Goal: Task Accomplishment & Management: Use online tool/utility

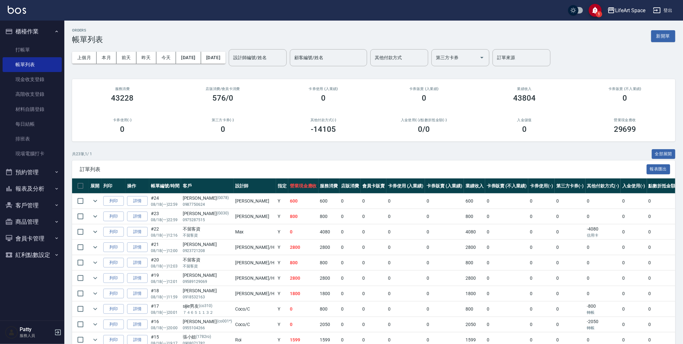
scroll to position [1, 0]
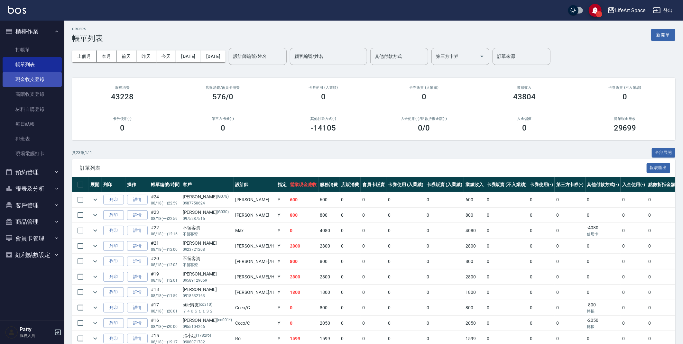
click at [45, 80] on link "現金收支登錄" at bounding box center [32, 79] width 59 height 15
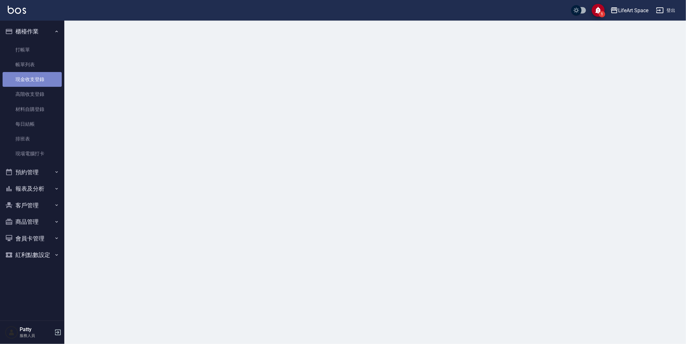
click at [45, 80] on link "現金收支登錄" at bounding box center [32, 79] width 59 height 15
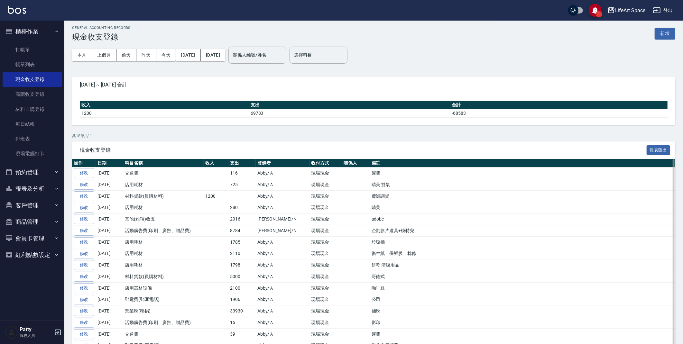
scroll to position [3, 0]
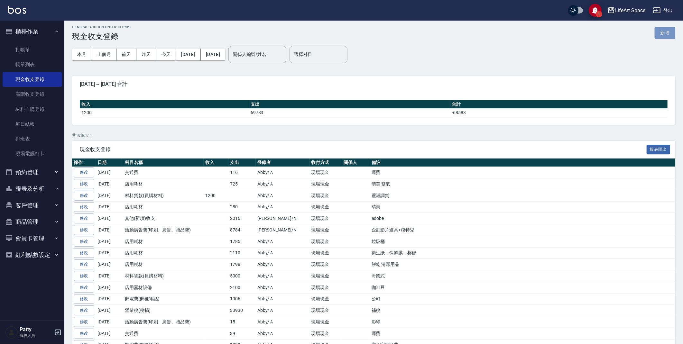
drag, startPoint x: 662, startPoint y: 33, endPoint x: 666, endPoint y: 31, distance: 4.1
click at [663, 33] on button "新增" at bounding box center [665, 33] width 21 height 12
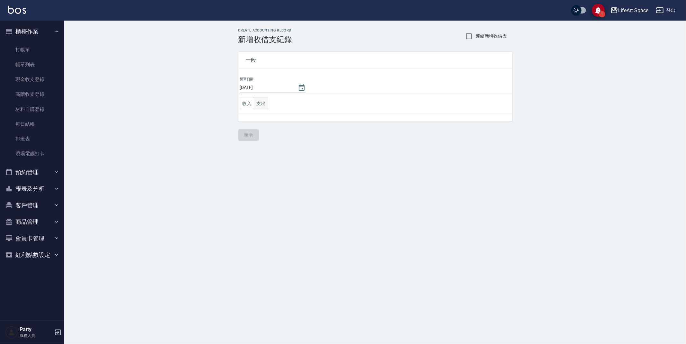
click at [268, 105] on button "支出" at bounding box center [261, 103] width 14 height 13
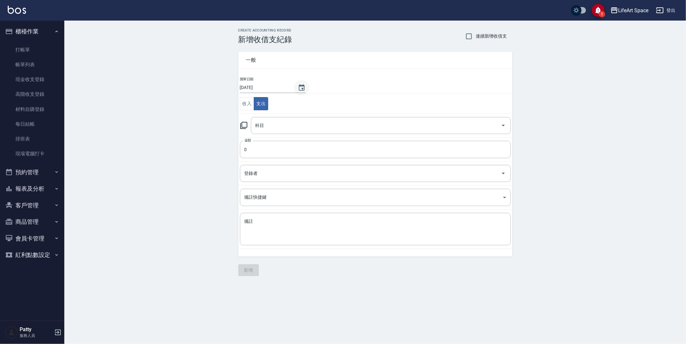
click at [299, 85] on icon "Choose date, selected date is 2025-08-20" at bounding box center [302, 87] width 6 height 6
drag, startPoint x: 255, startPoint y: 166, endPoint x: 270, endPoint y: 174, distance: 16.3
click at [255, 166] on button "18" at bounding box center [253, 167] width 12 height 12
type input "[DATE]"
click at [276, 132] on div "科目" at bounding box center [381, 125] width 260 height 17
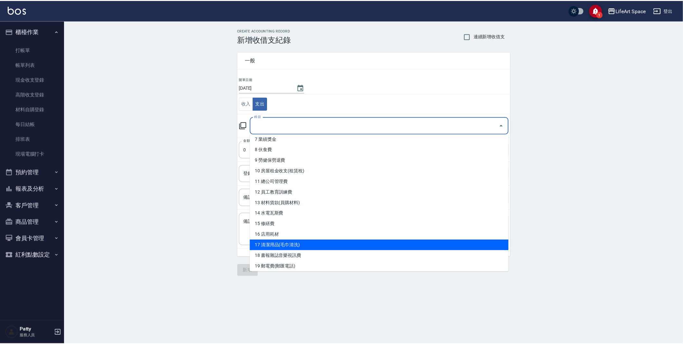
scroll to position [84, 0]
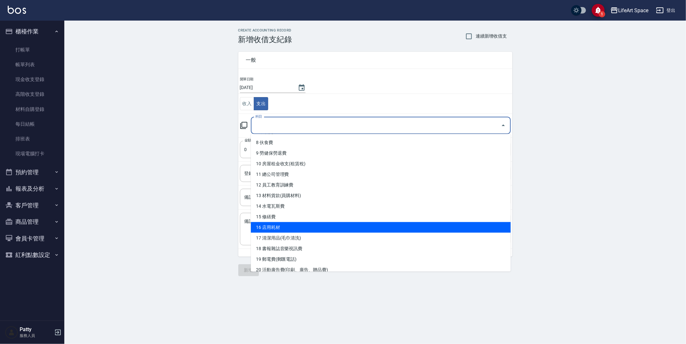
click at [299, 229] on li "16 店用耗材" at bounding box center [381, 227] width 260 height 11
type input "16 店用耗材"
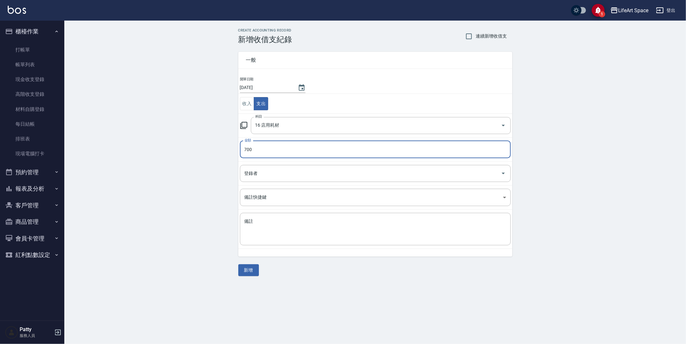
type input "700"
click at [252, 173] on input "登錄者" at bounding box center [370, 173] width 255 height 11
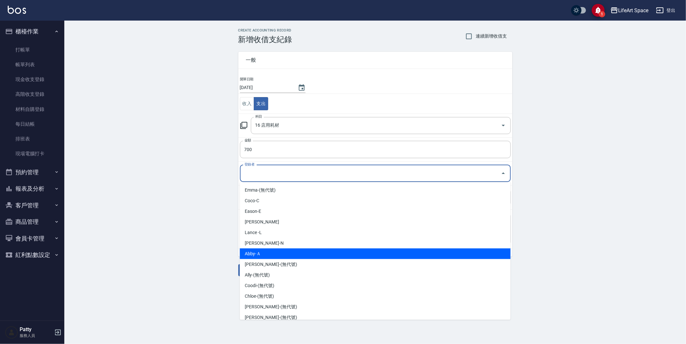
click at [269, 252] on li "Abby-Ａ" at bounding box center [375, 254] width 271 height 11
type input "Abby-Ａ"
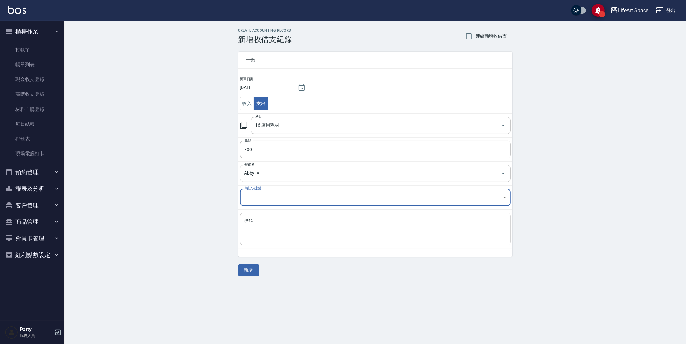
click at [271, 223] on textarea "備註" at bounding box center [375, 229] width 262 height 22
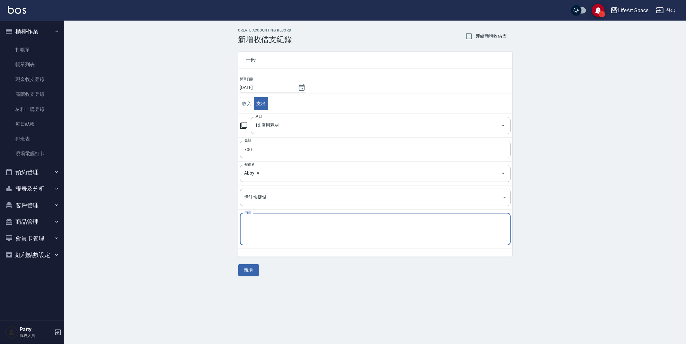
type textarea "n"
type textarea "f"
type textarea "ㄇ"
type textarea "芹"
type textarea "情"
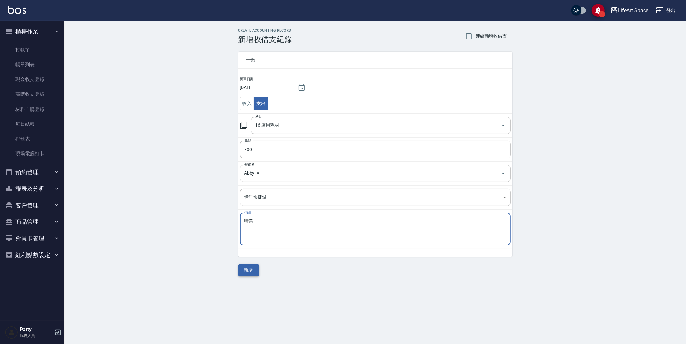
type textarea "晴美"
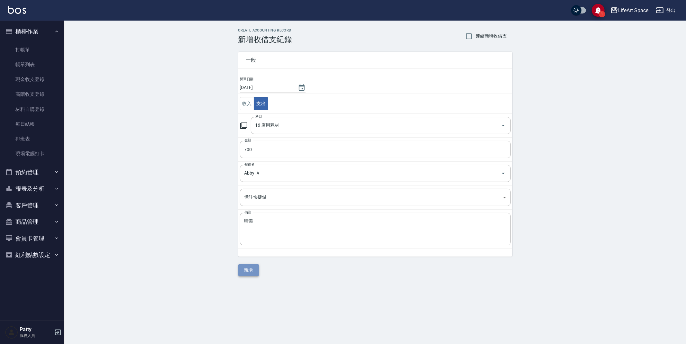
click at [250, 266] on button "新增" at bounding box center [248, 270] width 21 height 12
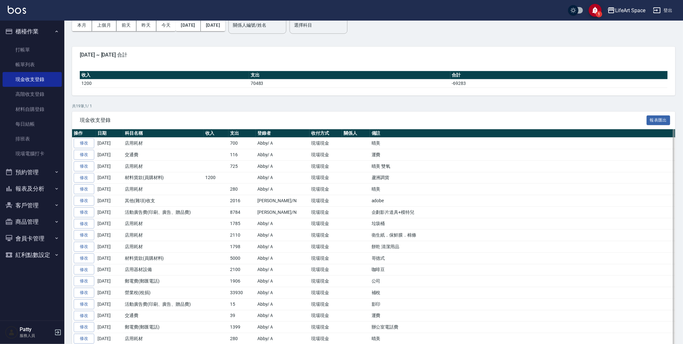
scroll to position [71, 0]
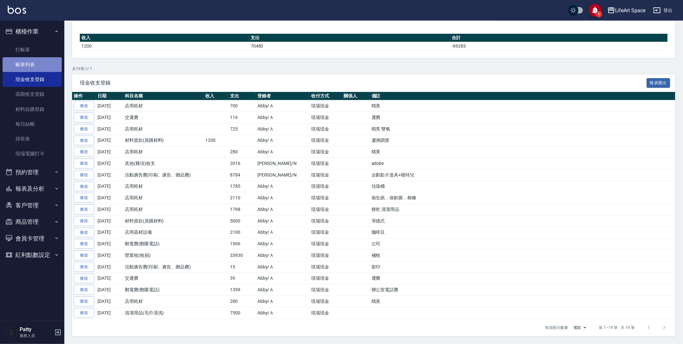
click at [32, 62] on link "帳單列表" at bounding box center [32, 64] width 59 height 15
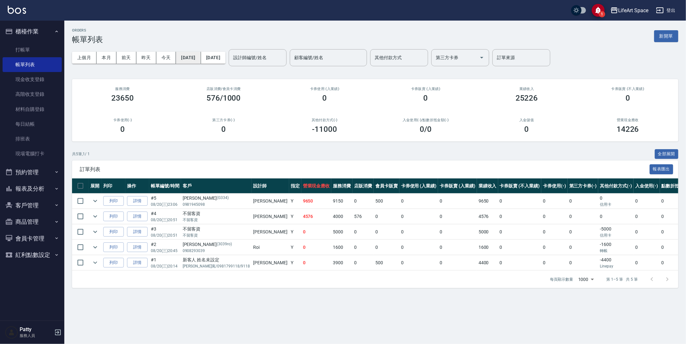
click at [201, 60] on button "[DATE]" at bounding box center [188, 58] width 25 height 12
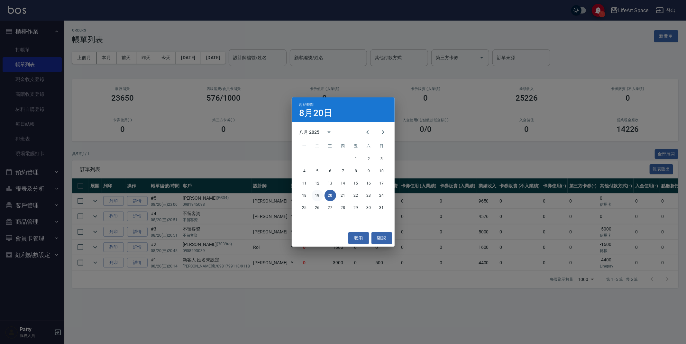
click at [316, 199] on button "19" at bounding box center [318, 196] width 12 height 12
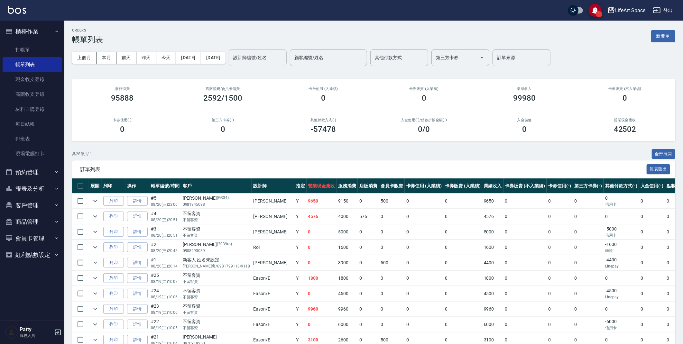
click at [225, 52] on button "[DATE]" at bounding box center [213, 58] width 24 height 12
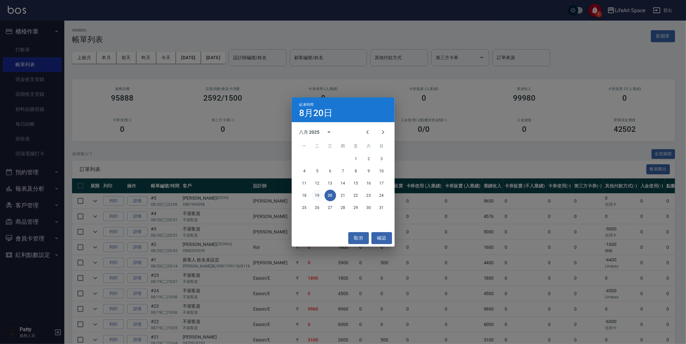
click at [319, 197] on button "19" at bounding box center [318, 196] width 12 height 12
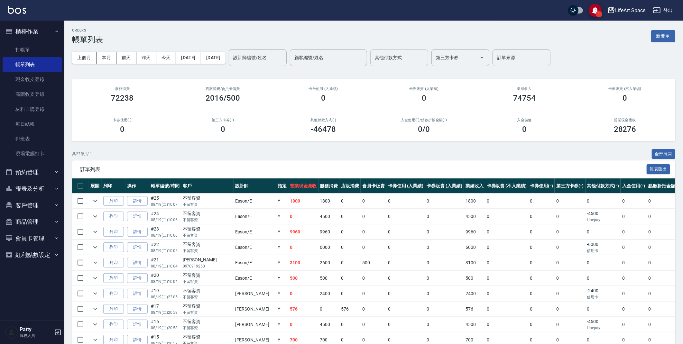
click at [425, 57] on input "其他付款方式" at bounding box center [399, 57] width 52 height 11
click at [420, 74] on span "轉帳" at bounding box center [421, 74] width 58 height 11
type input "轉帳"
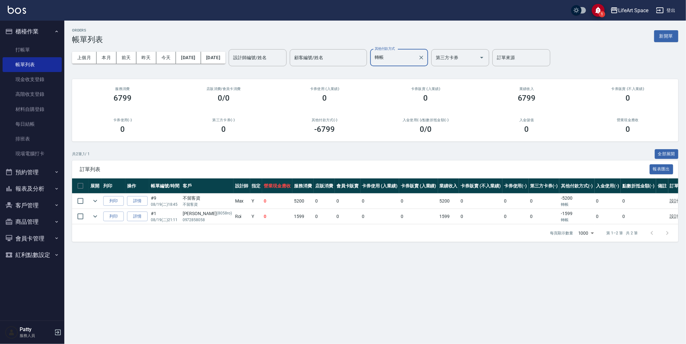
click at [598, 12] on icon "save" at bounding box center [597, 10] width 5 height 7
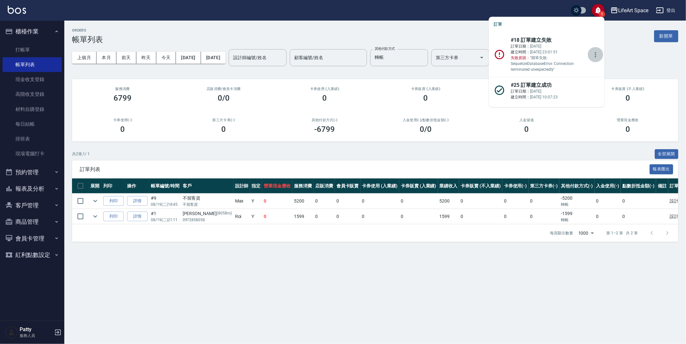
click at [594, 55] on icon "more" at bounding box center [596, 55] width 8 height 8
click at [589, 90] on li "刪除" at bounding box center [584, 88] width 27 height 12
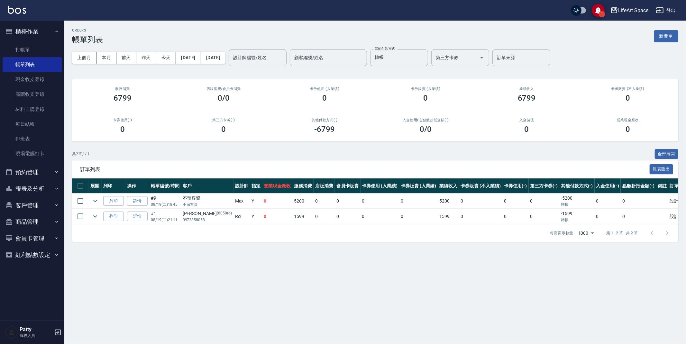
click at [606, 51] on div "上個月 本月 [DATE] [DATE] [DATE] [DATE] [DATE] 設計師編號/姓名 設計師編號/姓名 顧客編號/姓名 顧客編號/姓名 其他付…" at bounding box center [375, 57] width 606 height 27
click at [425, 53] on div at bounding box center [421, 57] width 8 height 17
click at [426, 57] on button "Clear" at bounding box center [421, 57] width 9 height 9
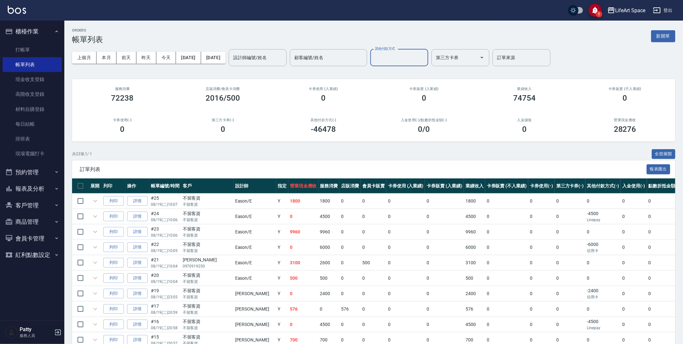
click at [595, 11] on icon "save" at bounding box center [594, 10] width 5 height 7
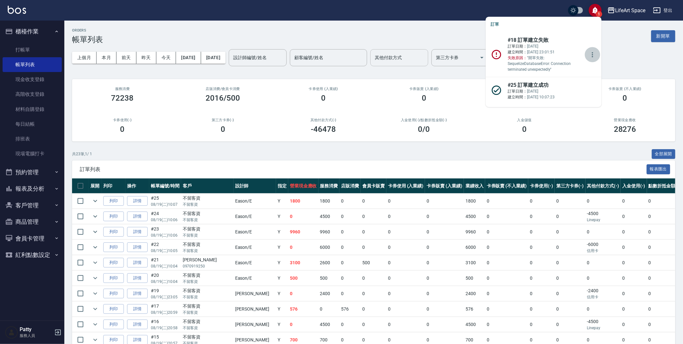
click at [589, 53] on icon "more" at bounding box center [593, 55] width 8 height 8
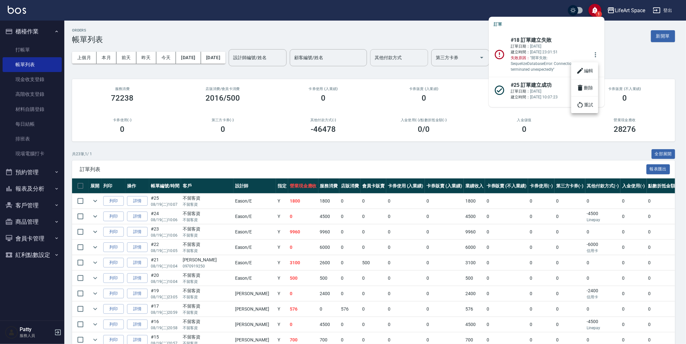
click at [588, 87] on li "刪除" at bounding box center [584, 88] width 27 height 12
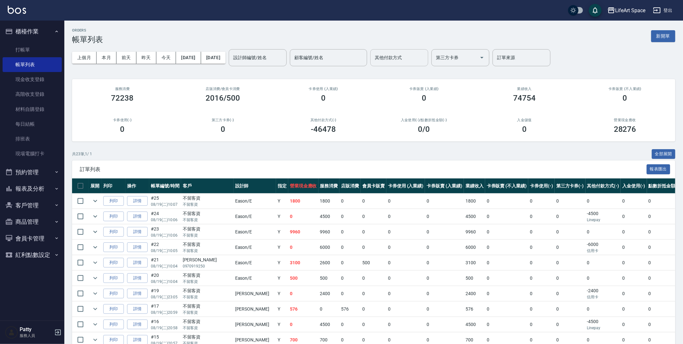
click at [421, 55] on input "其他付款方式" at bounding box center [399, 57] width 52 height 11
click at [427, 80] on span "Linepay" at bounding box center [421, 84] width 58 height 11
type input "Linepay"
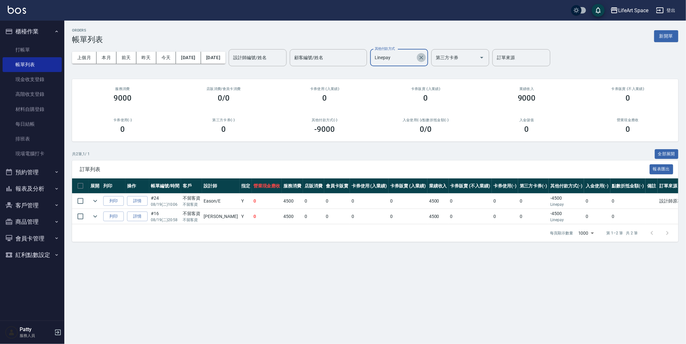
click at [426, 59] on button "Clear" at bounding box center [421, 57] width 9 height 9
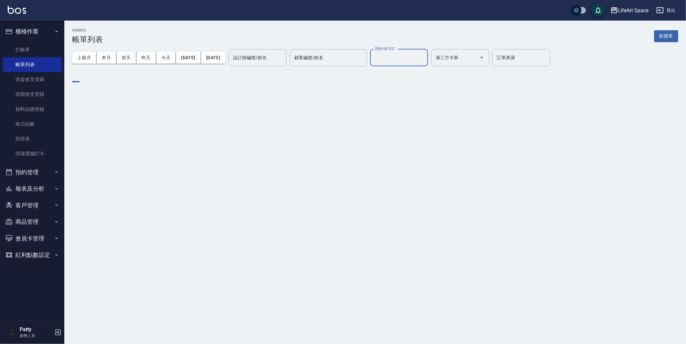
click at [425, 56] on input "其他付款方式" at bounding box center [399, 57] width 52 height 11
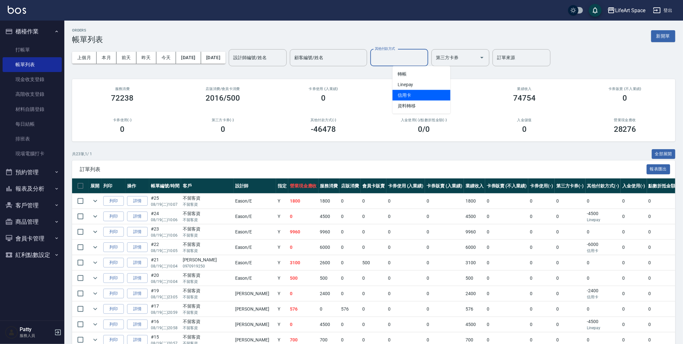
click at [417, 96] on span "信用卡" at bounding box center [421, 95] width 58 height 11
type input "信用卡"
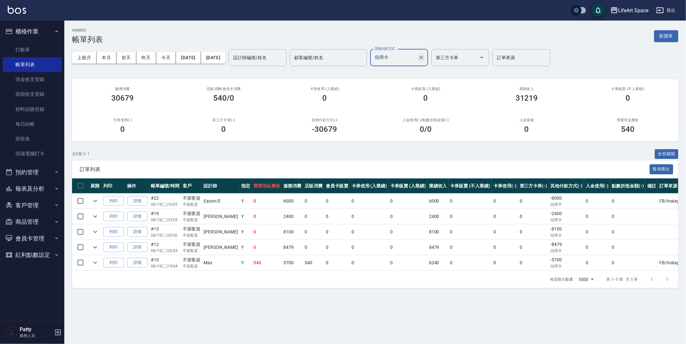
click at [425, 56] on icon "Clear" at bounding box center [421, 57] width 6 height 6
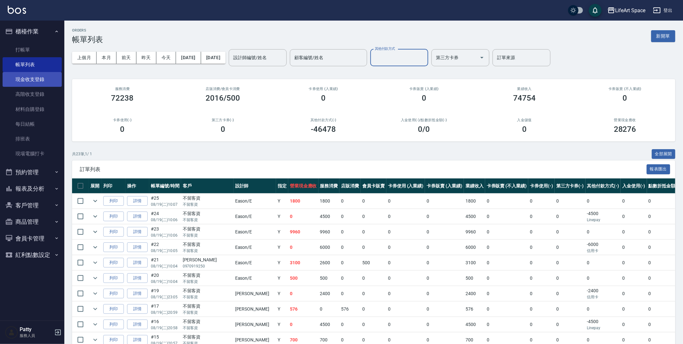
click at [29, 75] on link "現金收支登錄" at bounding box center [32, 79] width 59 height 15
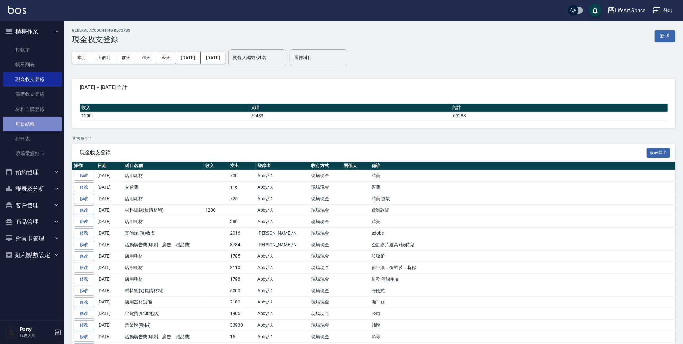
click at [51, 124] on link "每日結帳" at bounding box center [32, 124] width 59 height 15
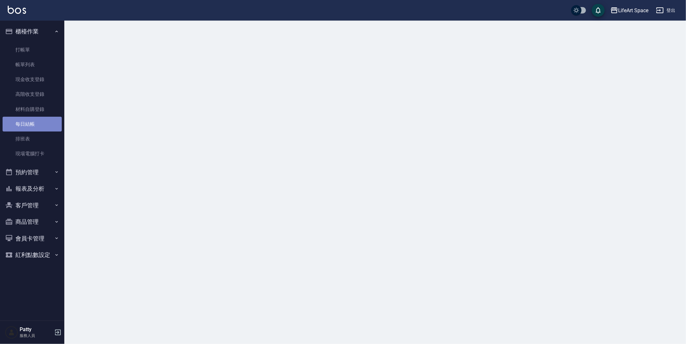
click at [51, 124] on link "每日結帳" at bounding box center [32, 124] width 59 height 15
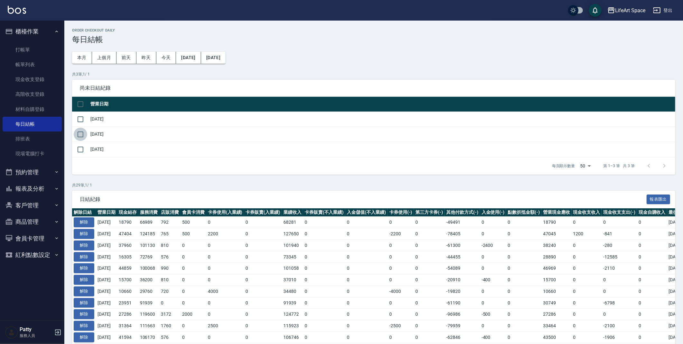
click at [79, 134] on input "checkbox" at bounding box center [81, 135] width 14 height 14
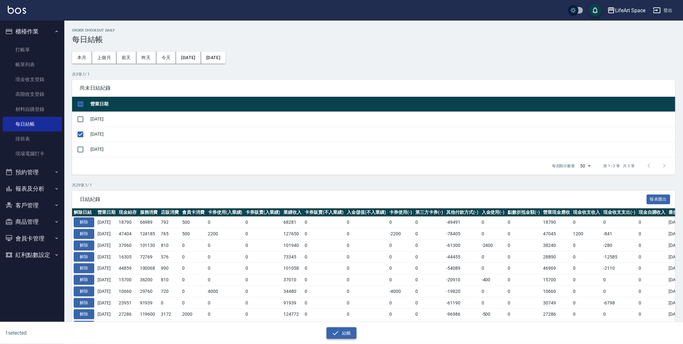
click at [345, 337] on button "結帳" at bounding box center [341, 333] width 30 height 12
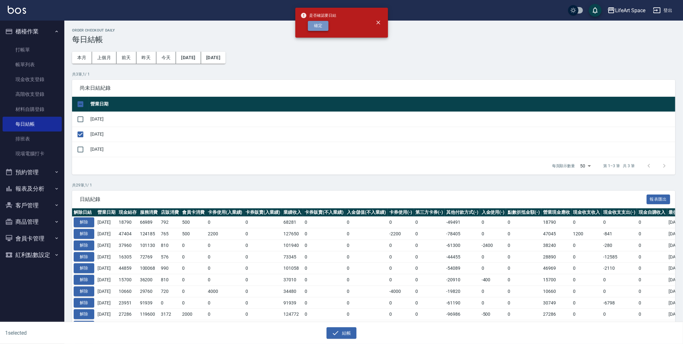
click at [313, 27] on button "確定" at bounding box center [318, 26] width 21 height 10
checkbox input "false"
